Goal: Task Accomplishment & Management: Manage account settings

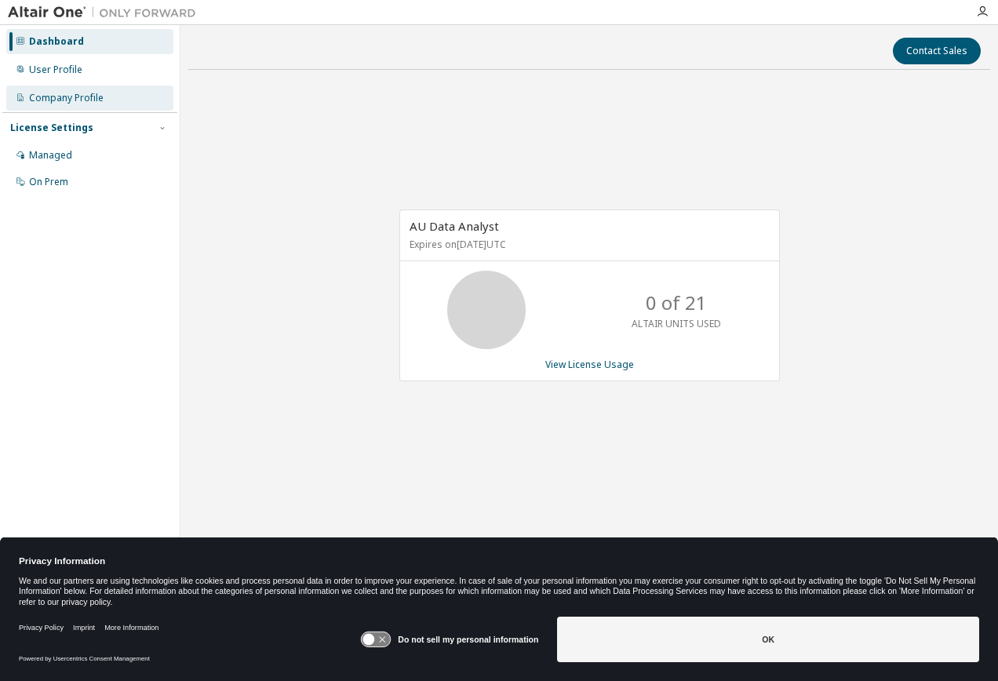
click at [89, 100] on div "Company Profile" at bounding box center [66, 98] width 75 height 13
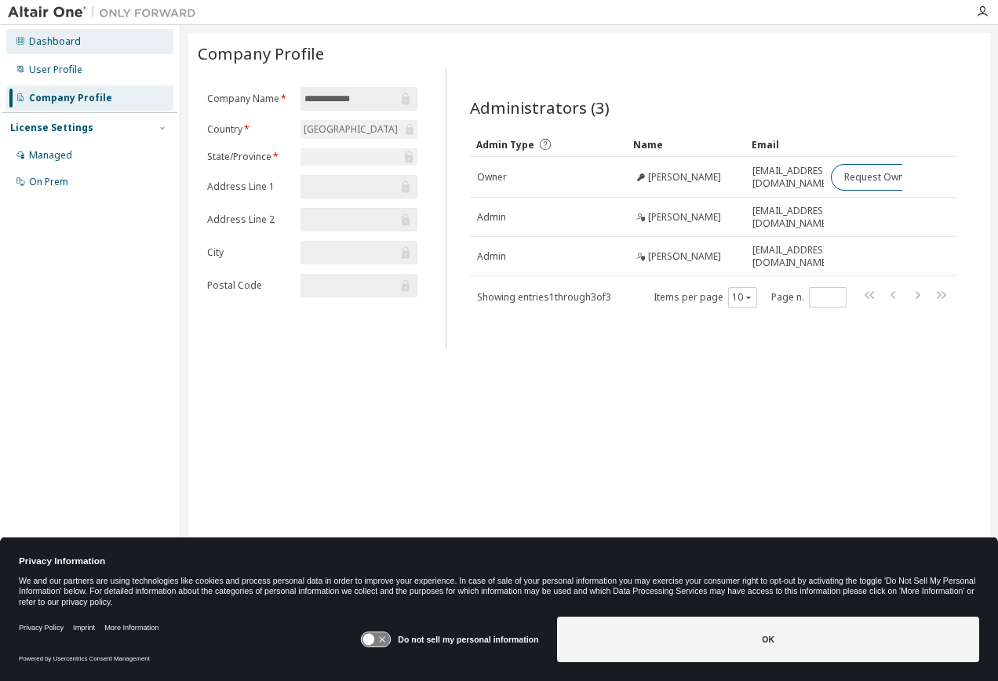
click at [63, 41] on div "Dashboard" at bounding box center [55, 41] width 52 height 13
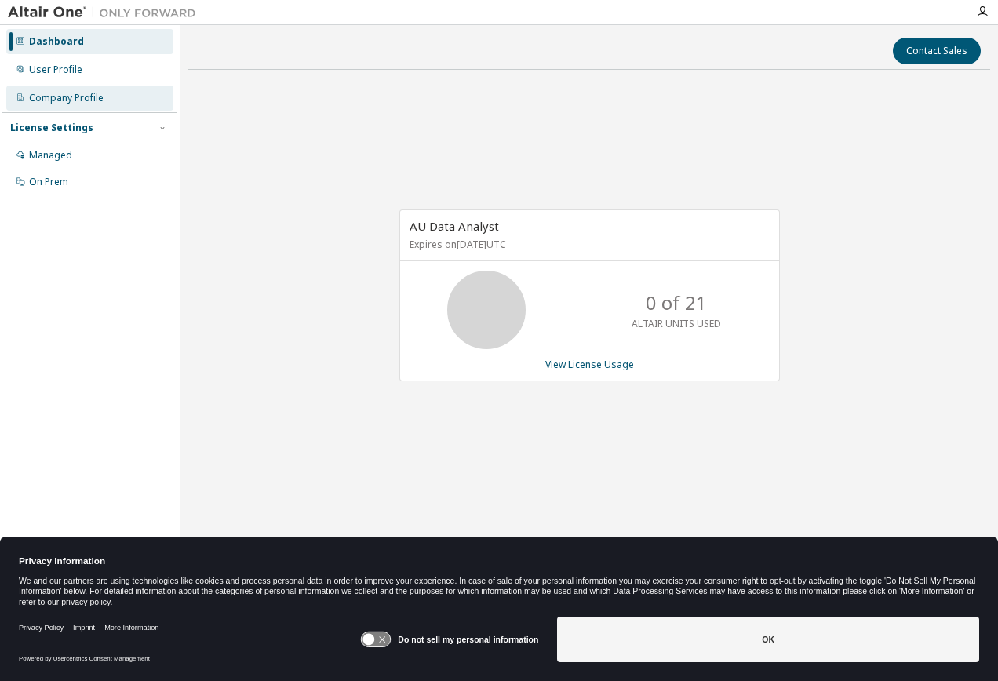
click at [88, 93] on div "Company Profile" at bounding box center [66, 98] width 75 height 13
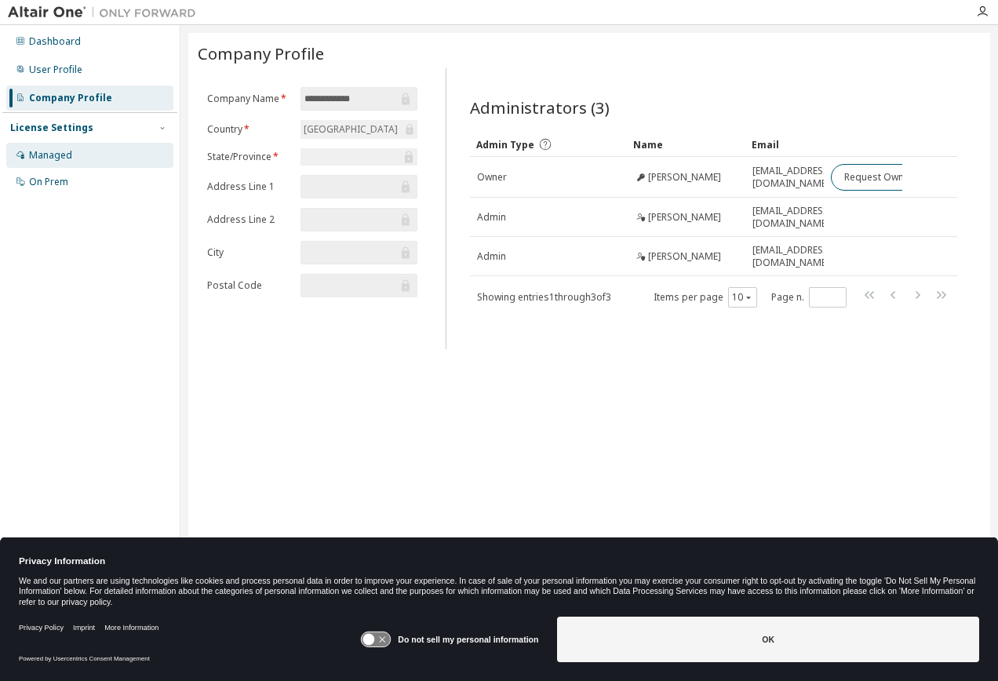
click at [64, 152] on div "Managed" at bounding box center [50, 155] width 43 height 13
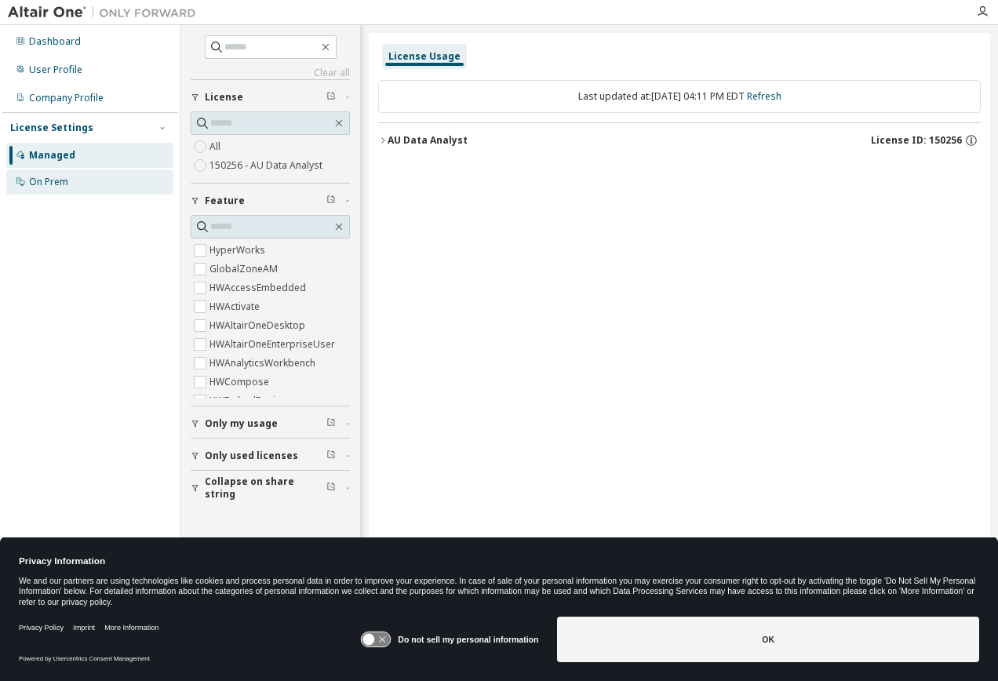
click at [53, 178] on div "On Prem" at bounding box center [48, 182] width 39 height 13
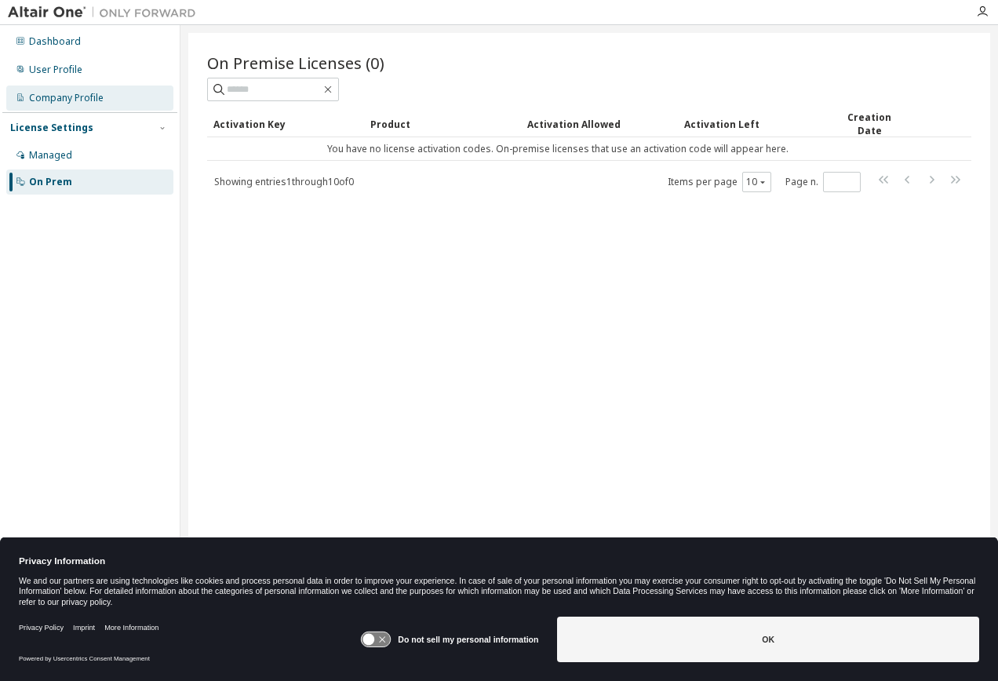
click at [47, 98] on div "Company Profile" at bounding box center [66, 98] width 75 height 13
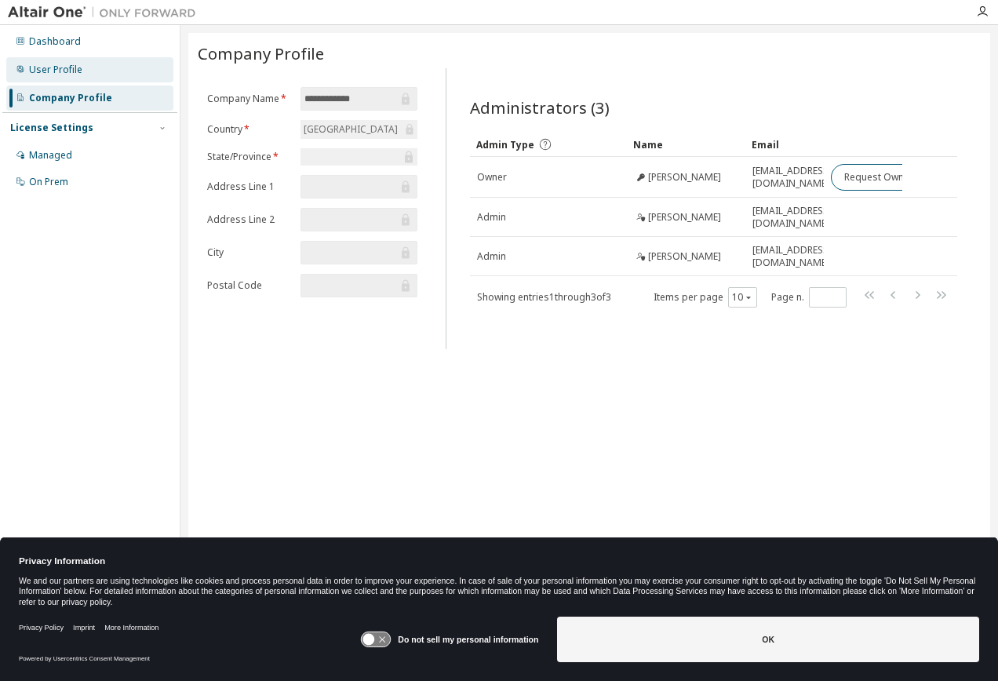
click at [48, 66] on div "User Profile" at bounding box center [55, 70] width 53 height 13
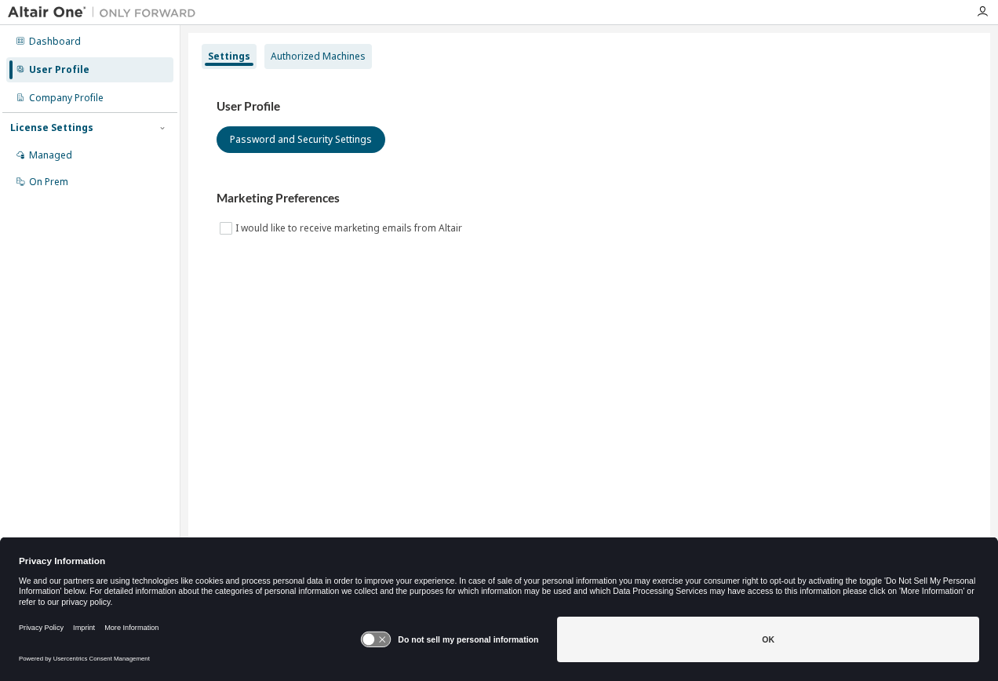
click at [285, 55] on div "Authorized Machines" at bounding box center [318, 56] width 95 height 13
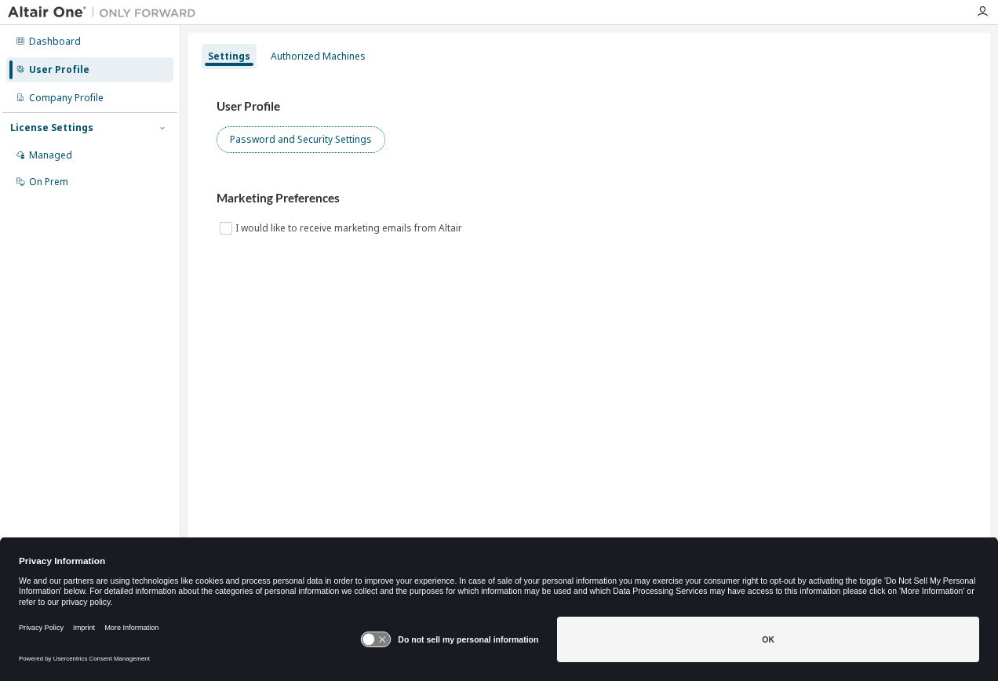
click at [302, 136] on button "Password and Security Settings" at bounding box center [301, 139] width 169 height 27
